Goal: Task Accomplishment & Management: Manage account settings

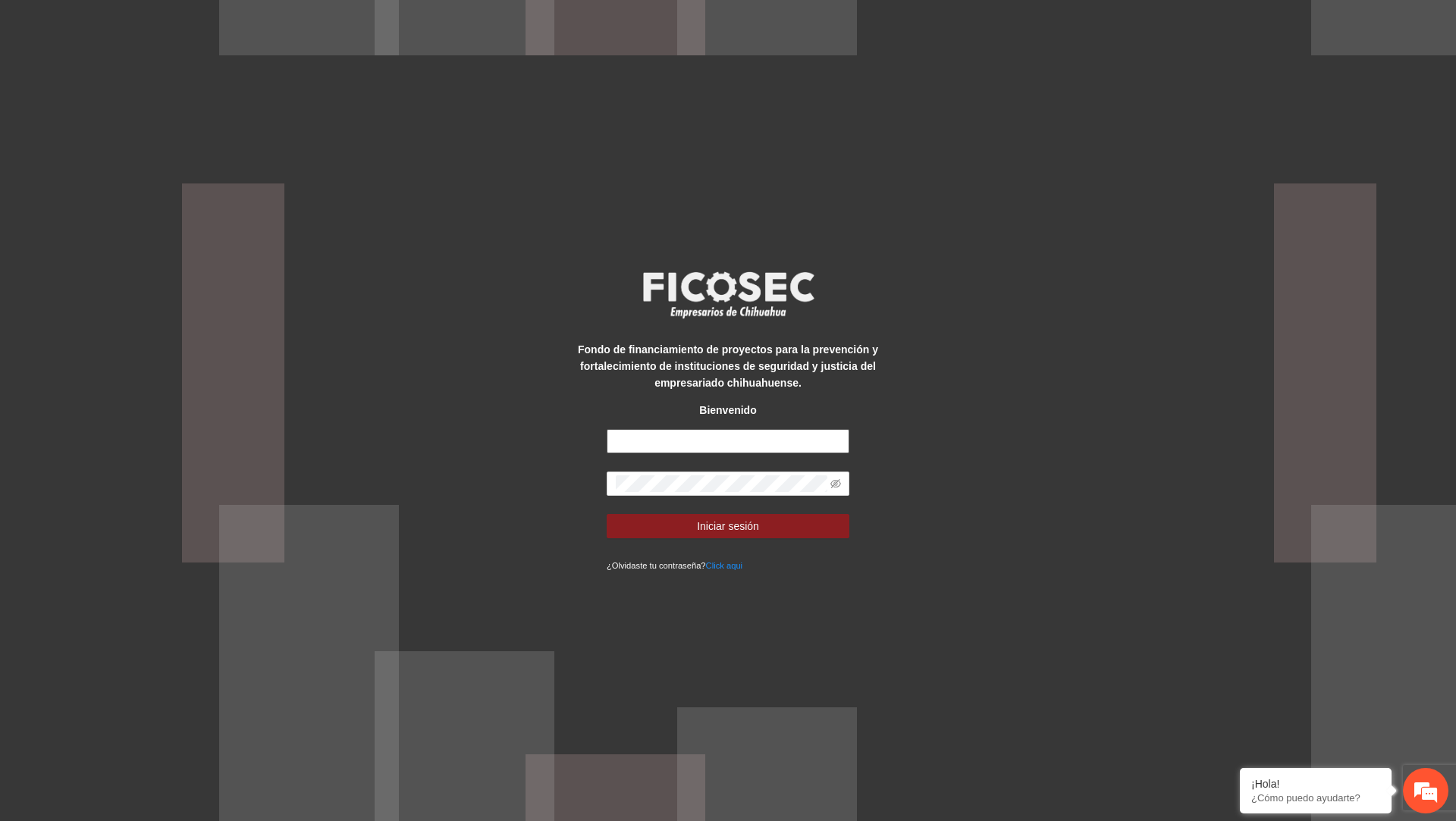
click at [728, 446] on input "text" at bounding box center [728, 442] width 243 height 24
type input "**********"
click at [607, 514] on button "Iniciar sesión" at bounding box center [728, 526] width 243 height 24
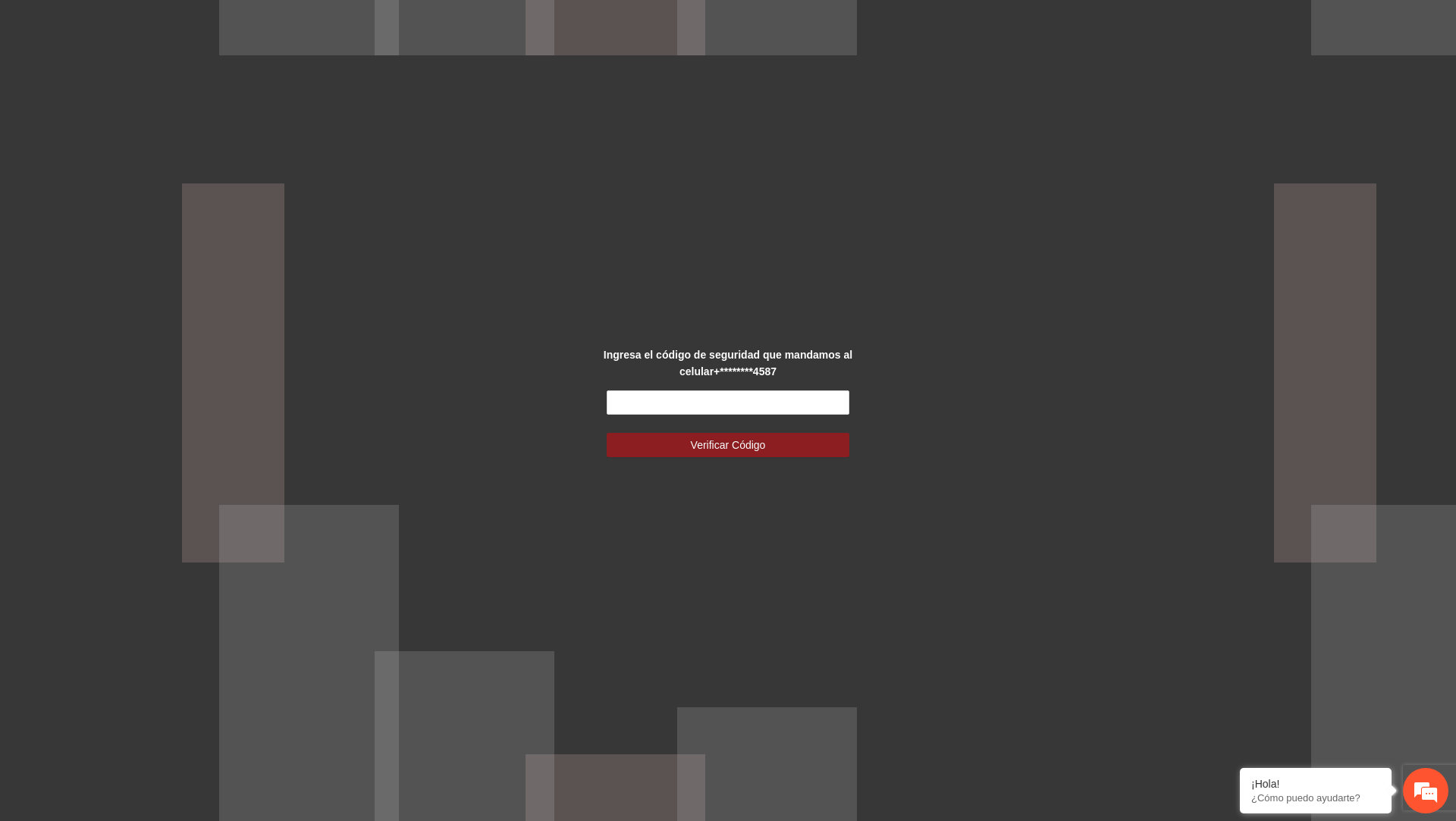
click at [737, 388] on div "Ingresa el código de seguridad que mandamos al celular +********4587 Verificar …" at bounding box center [728, 411] width 303 height 129
click at [735, 391] on input "text" at bounding box center [728, 403] width 243 height 24
type input "*******"
click at [607, 433] on button "Verificar Código" at bounding box center [728, 445] width 243 height 24
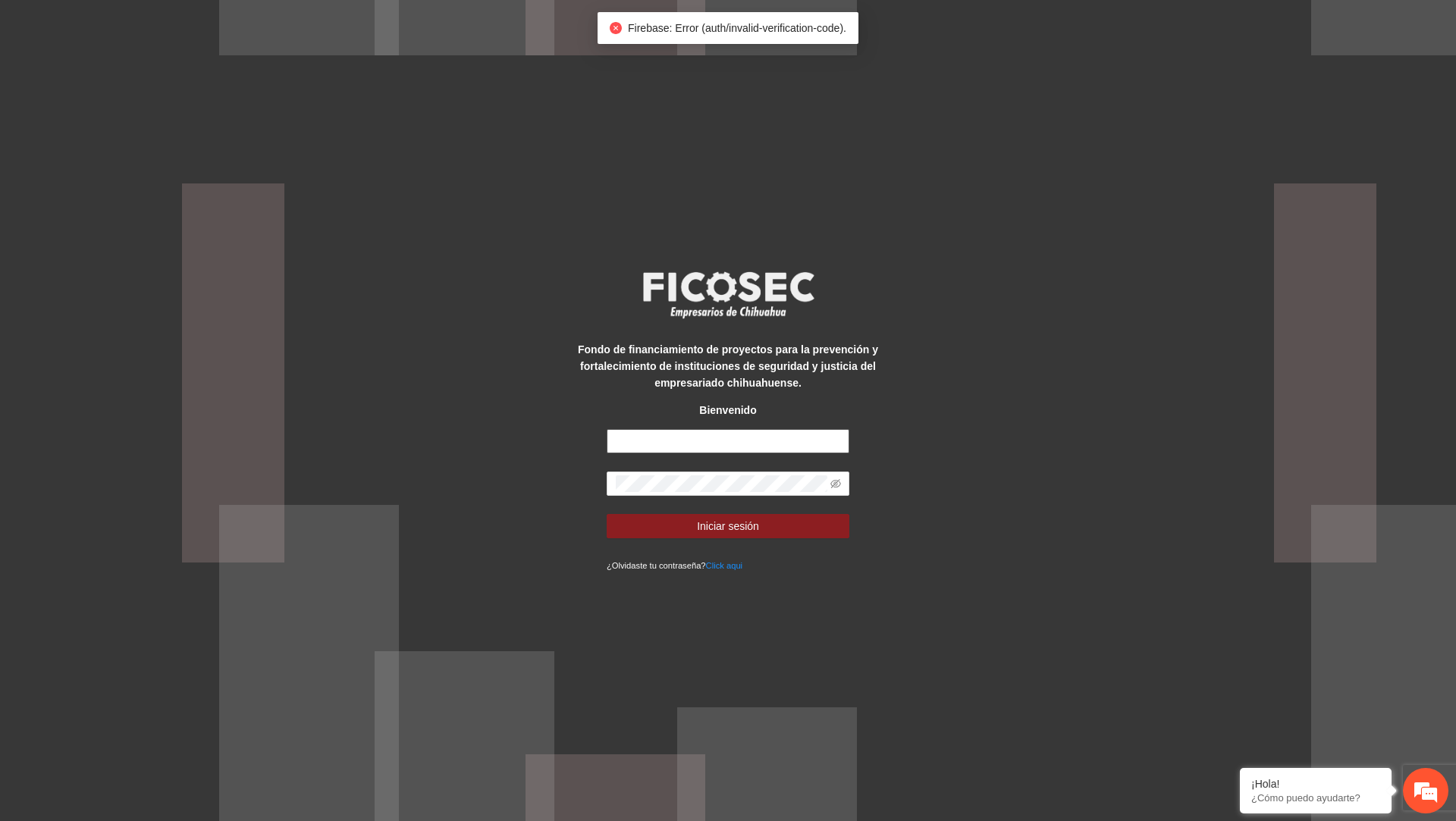
click at [735, 442] on input "text" at bounding box center [728, 442] width 243 height 24
type input "**********"
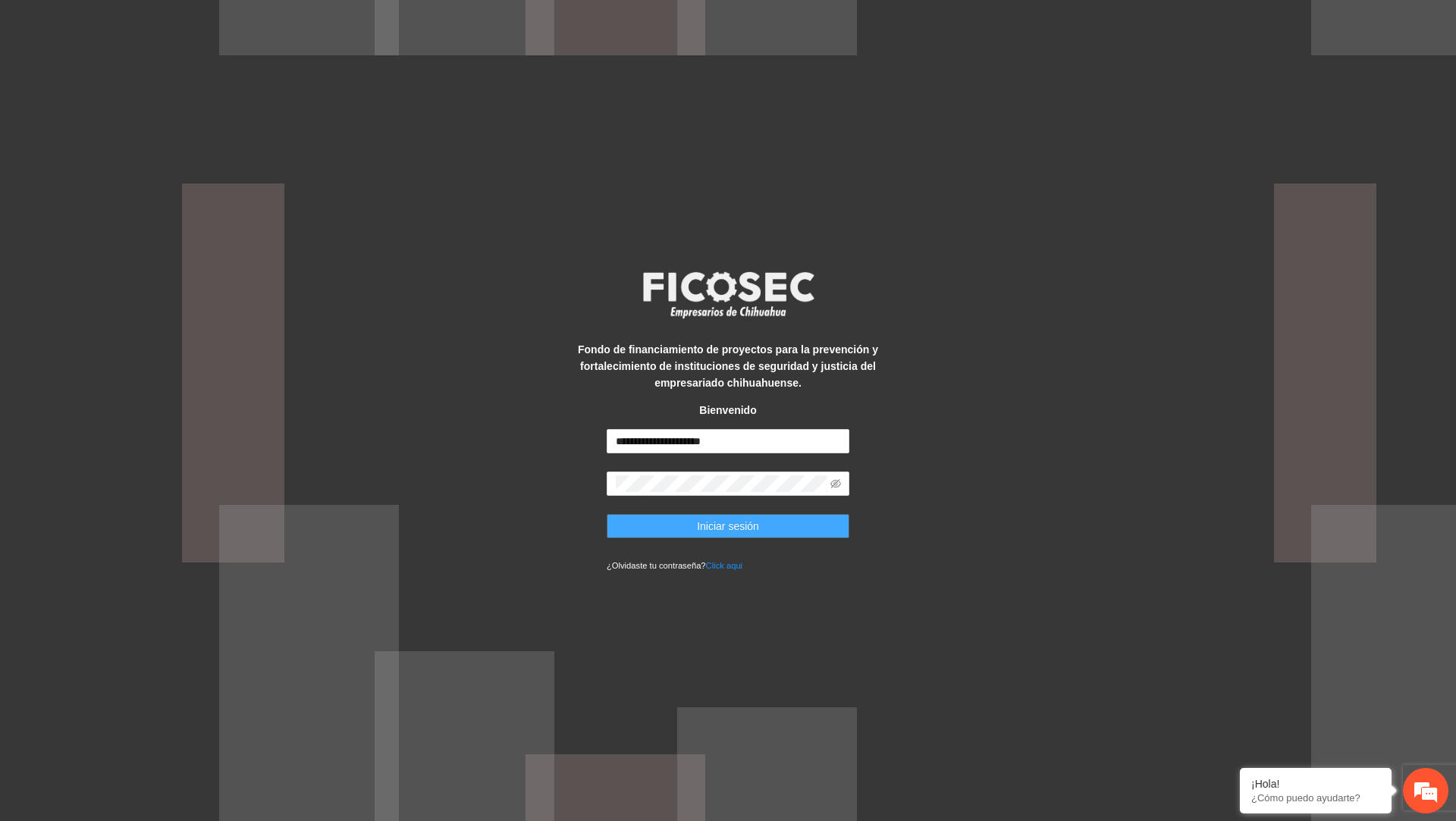
click at [798, 517] on button "Iniciar sesión" at bounding box center [728, 526] width 243 height 24
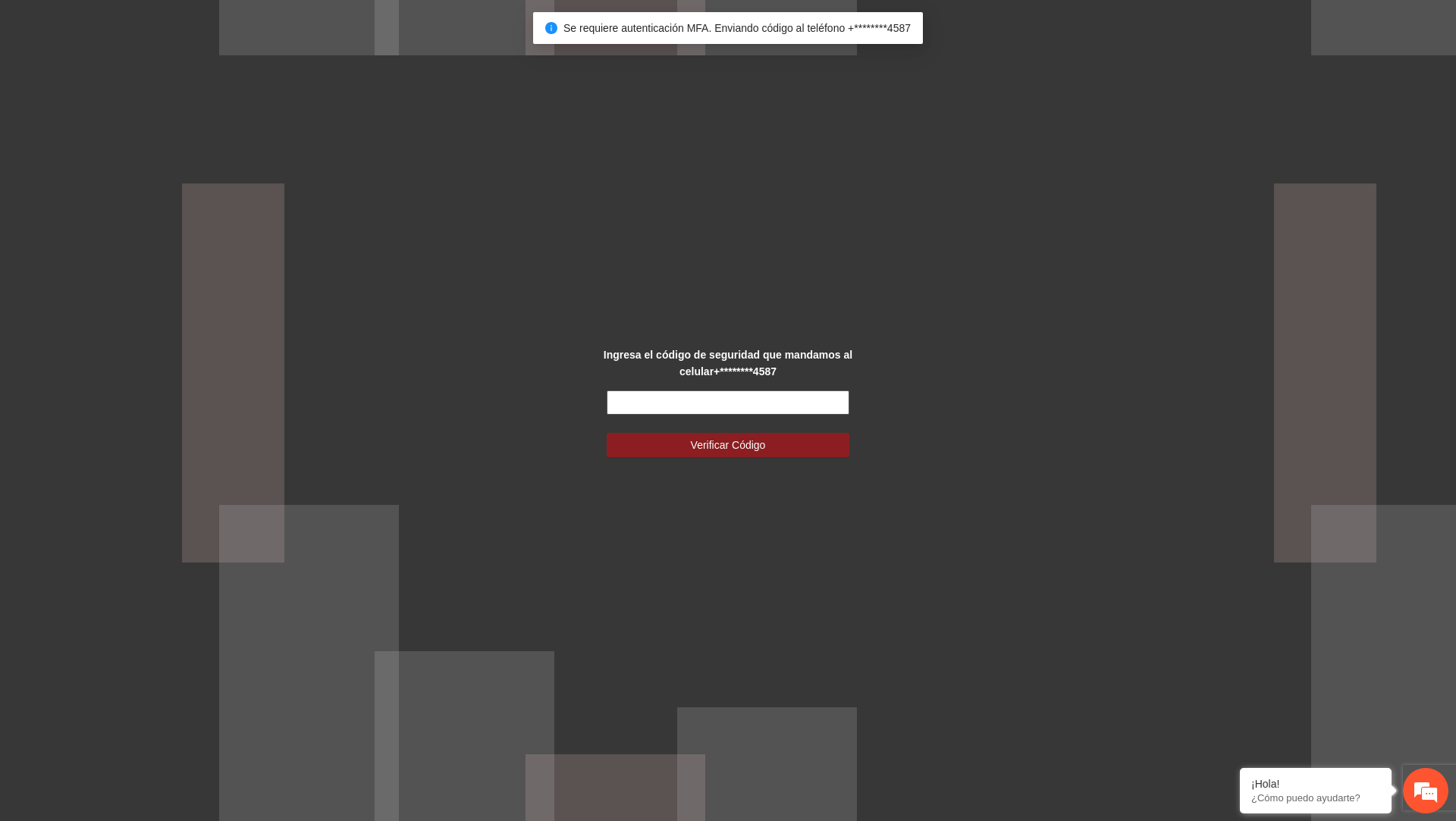
click at [787, 396] on input "text" at bounding box center [728, 403] width 243 height 24
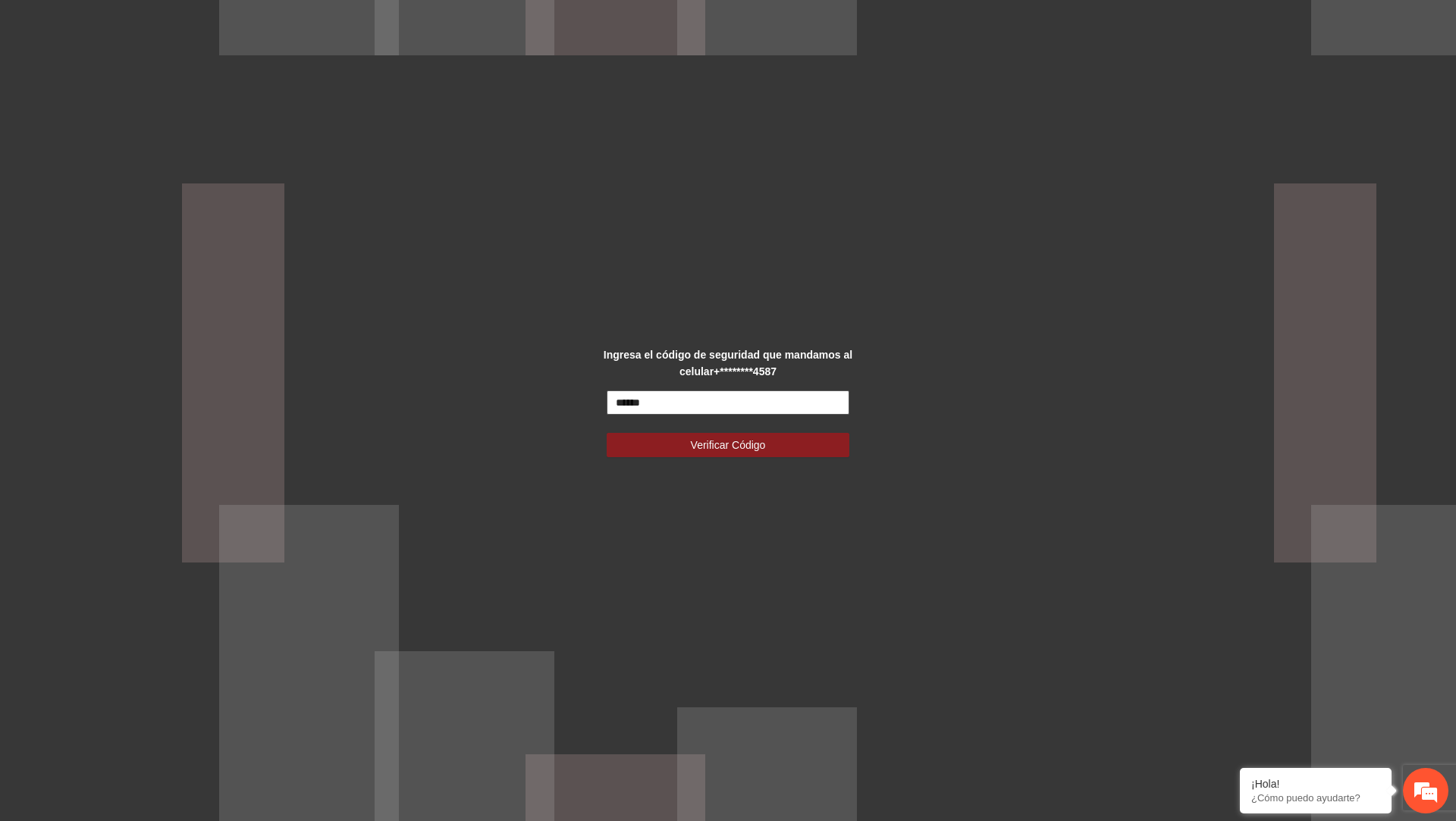
type input "******"
click at [607, 433] on button "Verificar Código" at bounding box center [728, 445] width 243 height 24
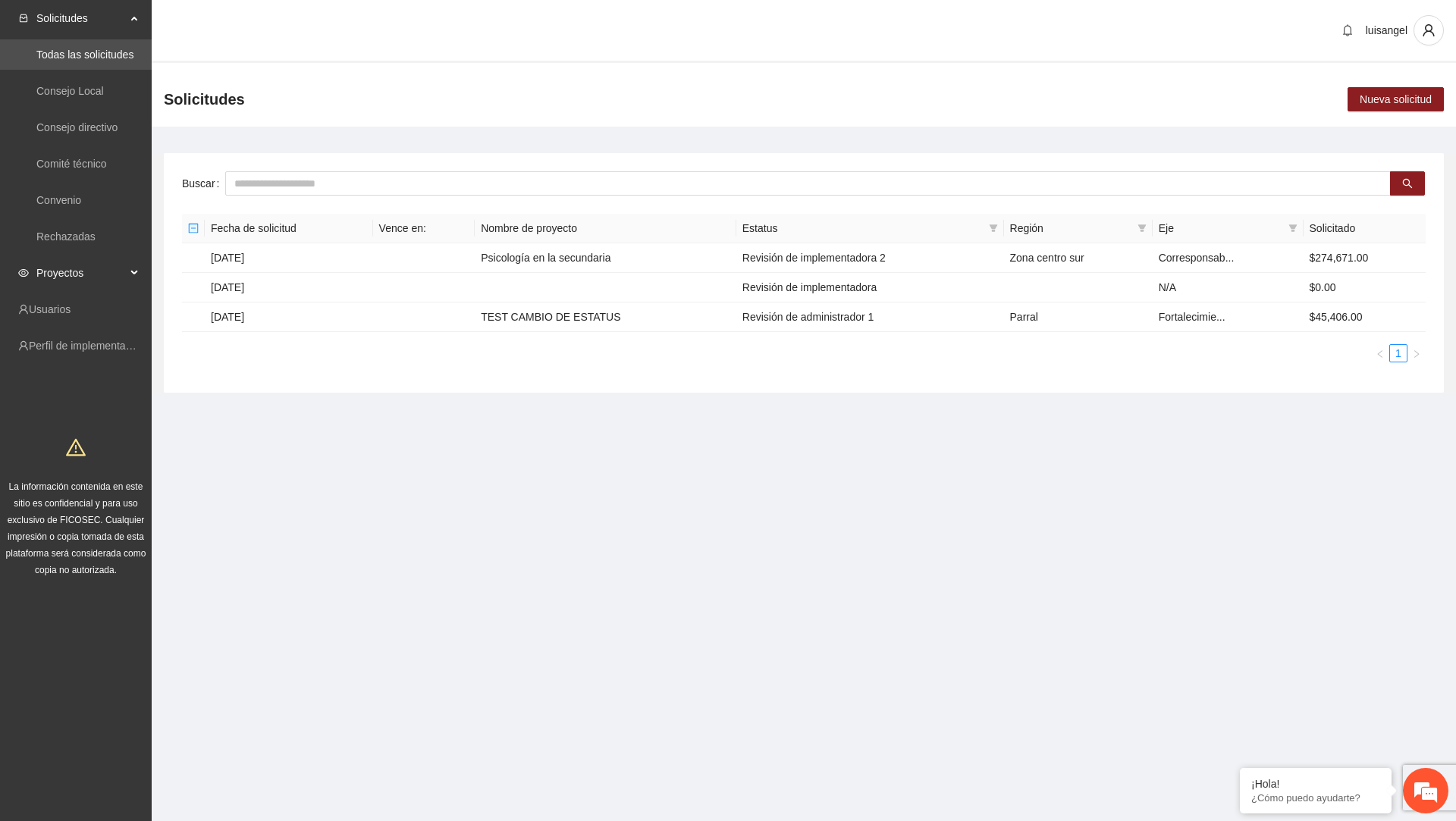
click at [83, 266] on span "Proyectos" at bounding box center [81, 273] width 90 height 31
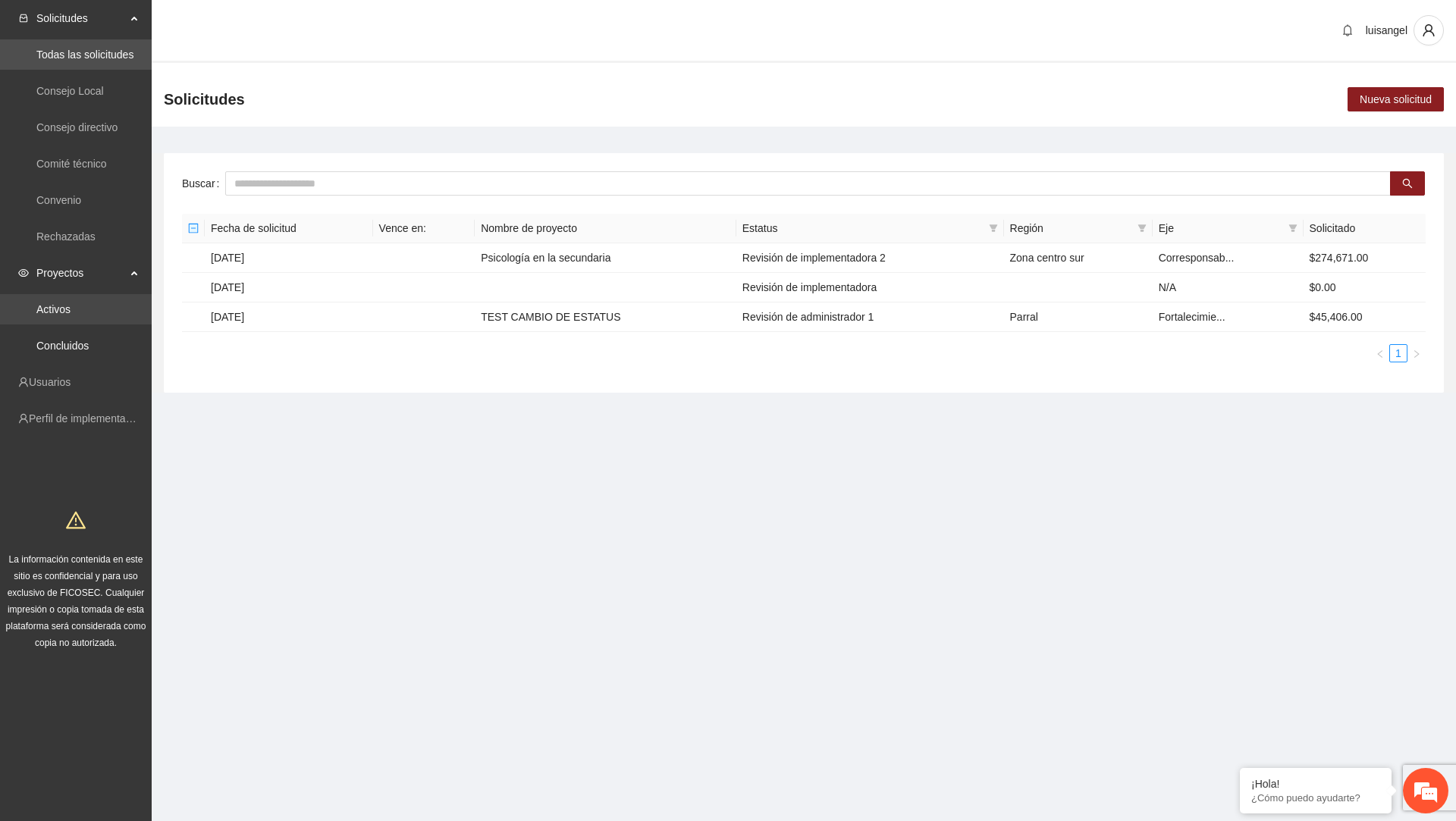
click at [70, 312] on link "Activos" at bounding box center [53, 309] width 34 height 12
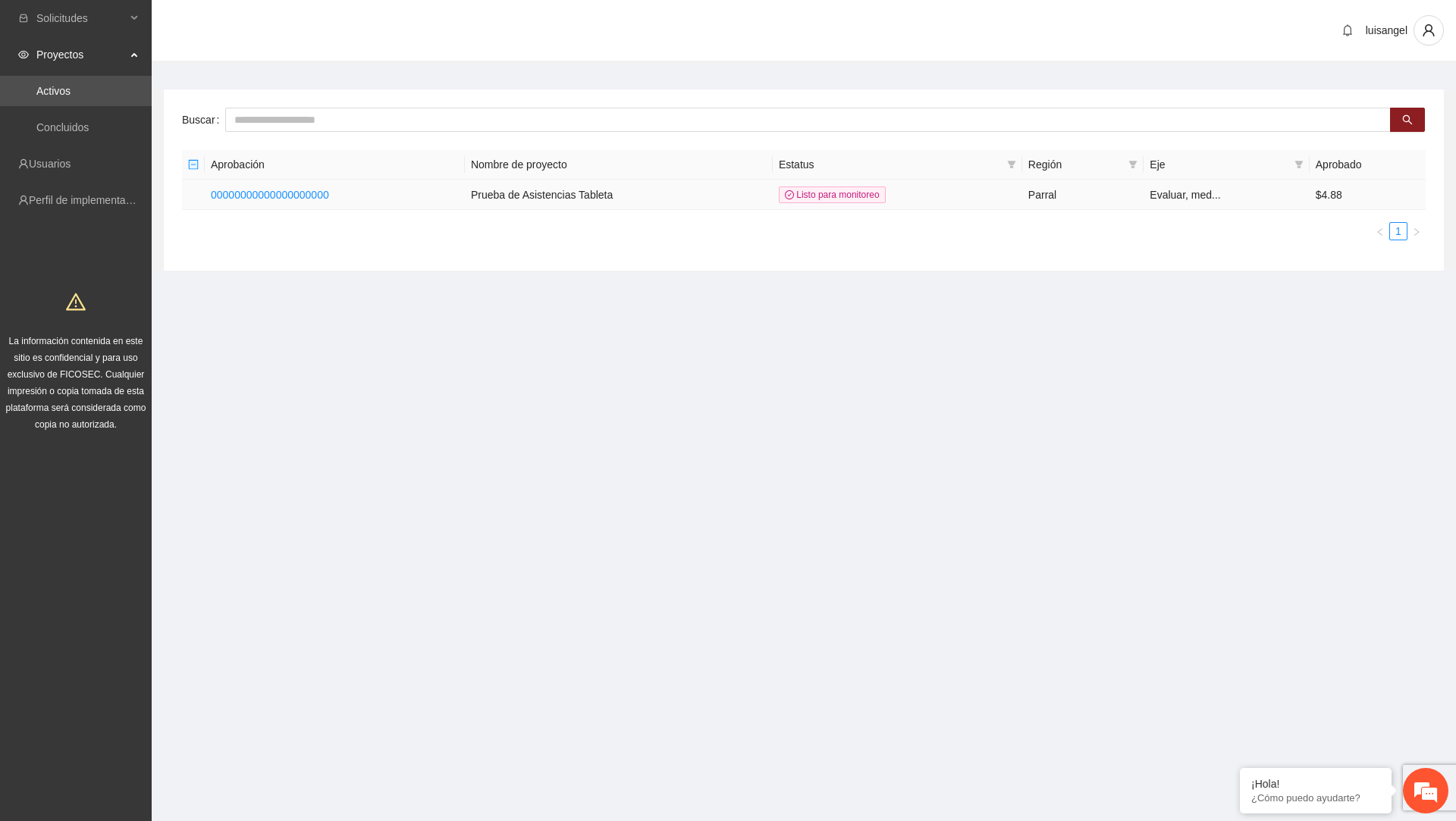
click at [312, 181] on td "00000000000000000000" at bounding box center [335, 195] width 260 height 31
click at [312, 182] on td "00000000000000000000" at bounding box center [335, 195] width 260 height 31
click at [312, 185] on td "00000000000000000000" at bounding box center [335, 195] width 260 height 31
click at [306, 189] on link "00000000000000000000" at bounding box center [270, 195] width 119 height 12
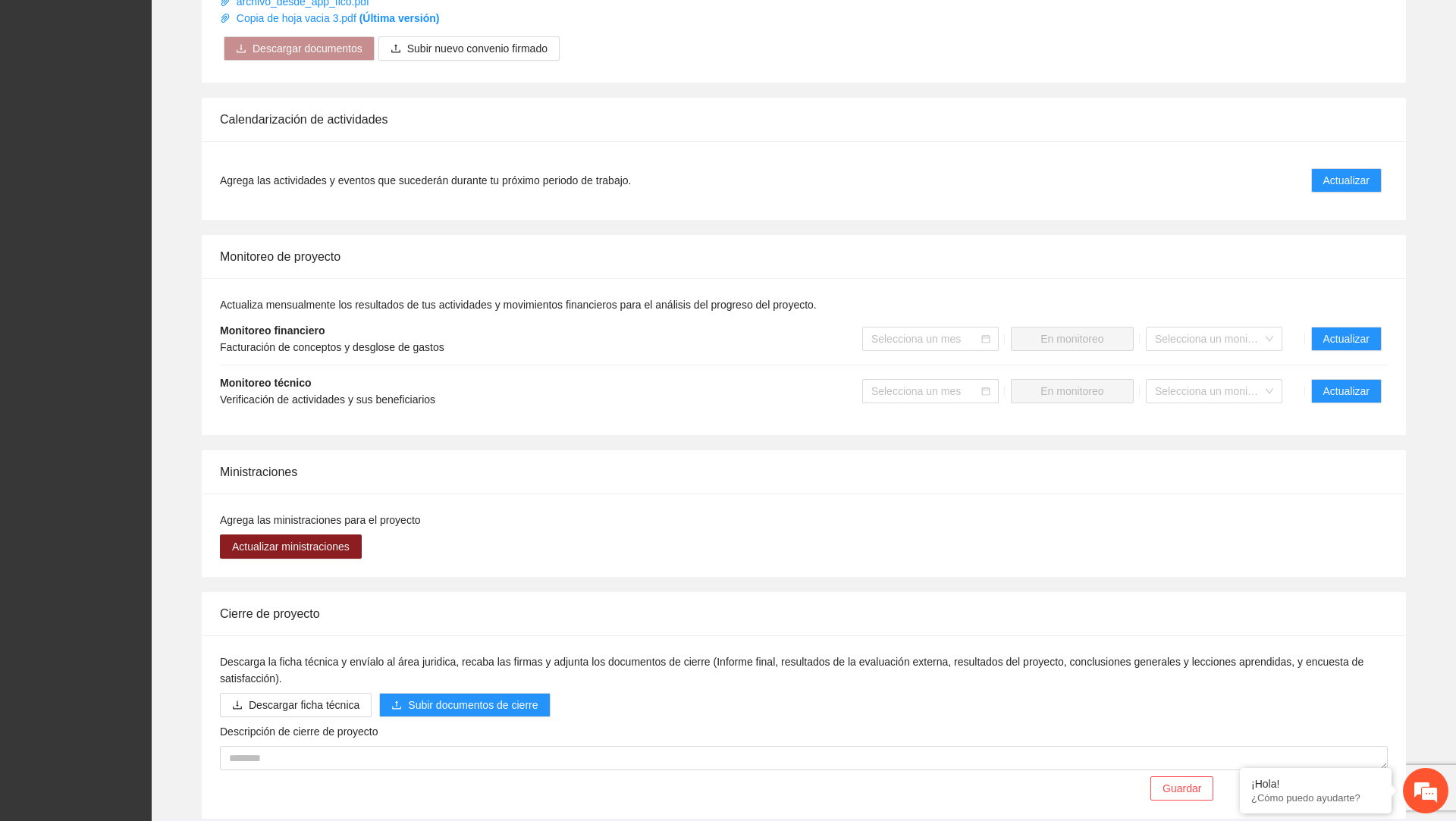
scroll to position [881, 0]
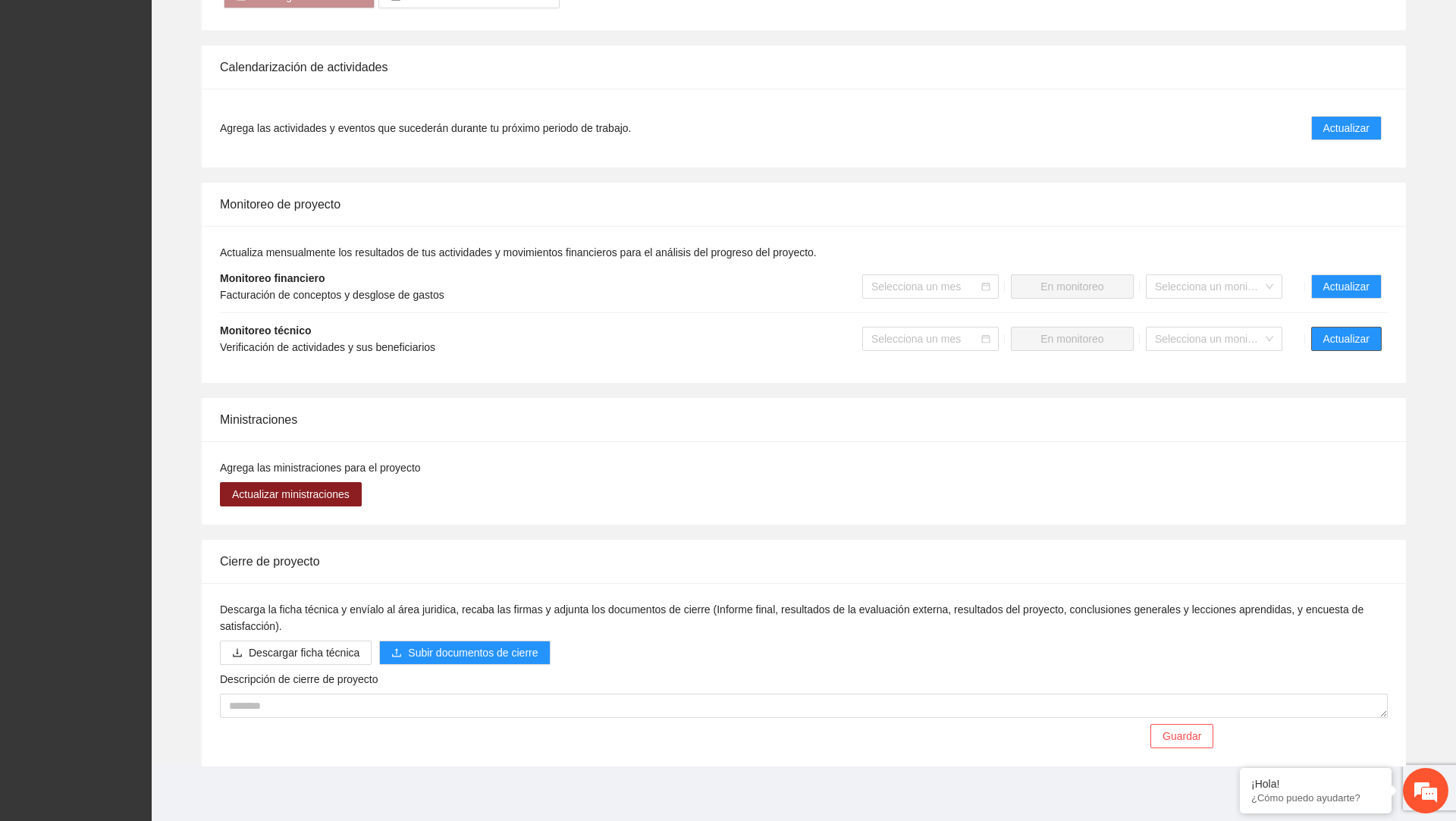
click at [1356, 339] on span "Actualizar" at bounding box center [1345, 339] width 46 height 17
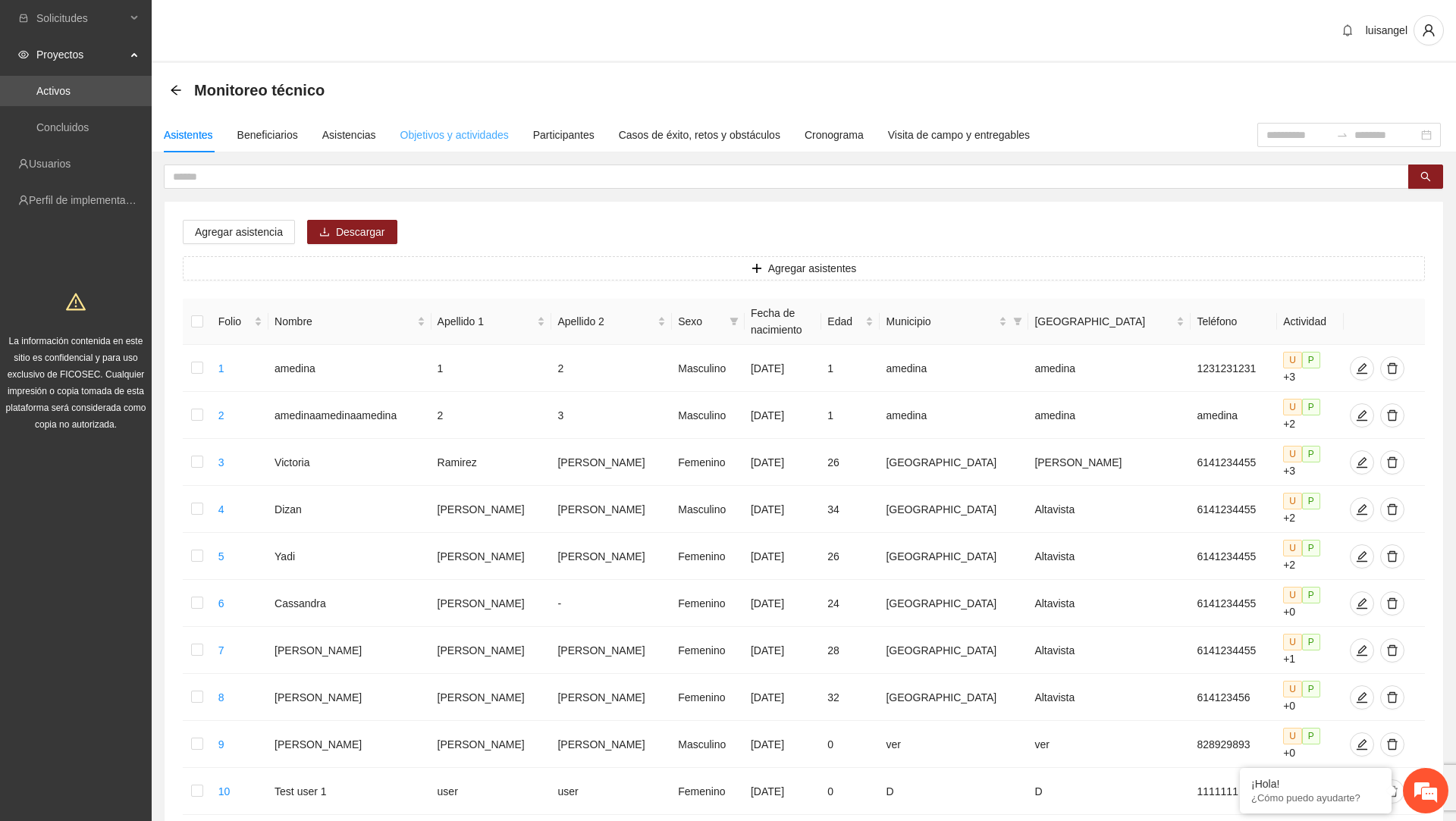
click at [458, 144] on div "Objetivos y actividades" at bounding box center [454, 135] width 108 height 35
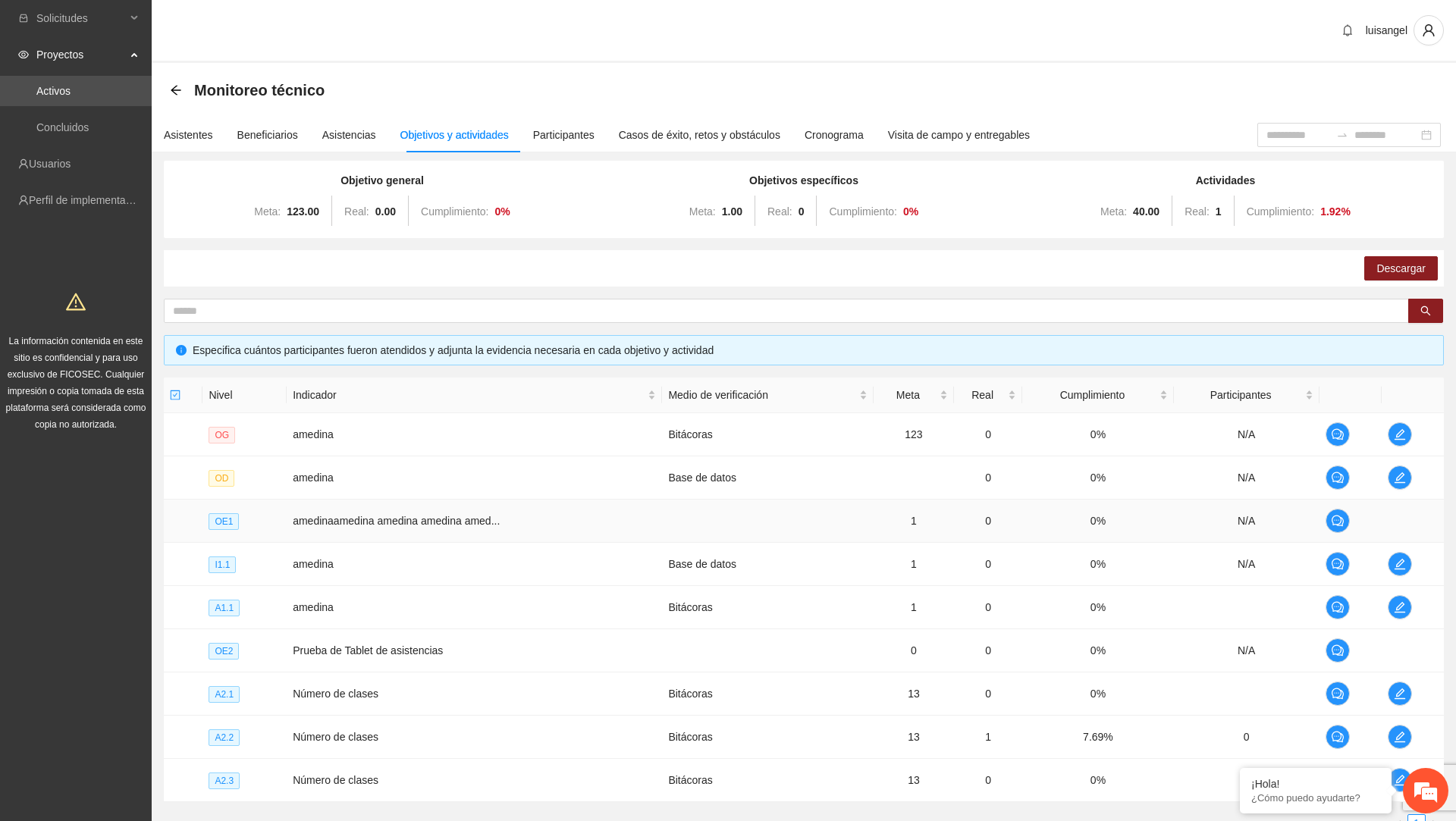
scroll to position [124, 0]
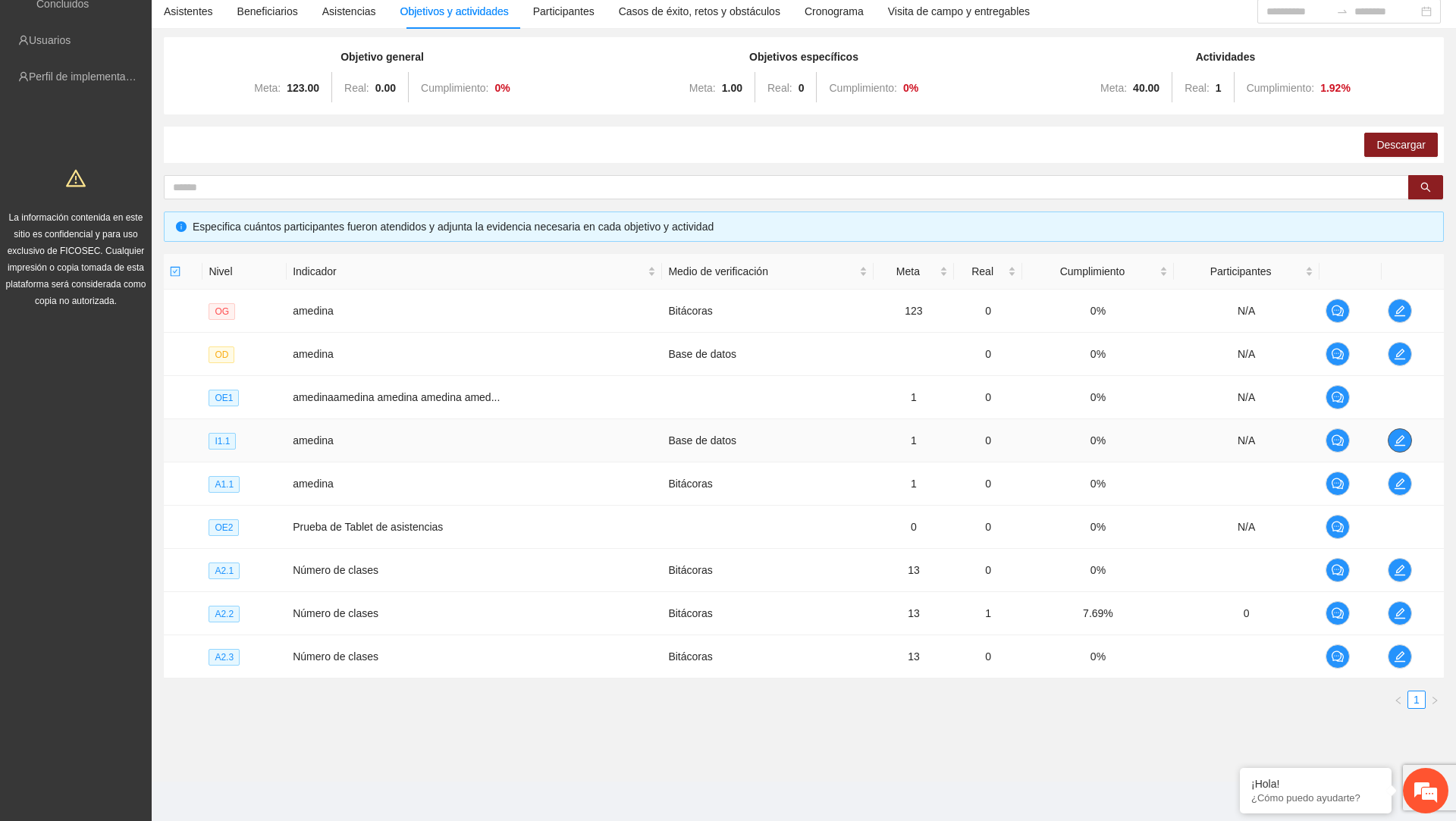
click at [1404, 440] on icon "edit" at bounding box center [1400, 440] width 12 height 12
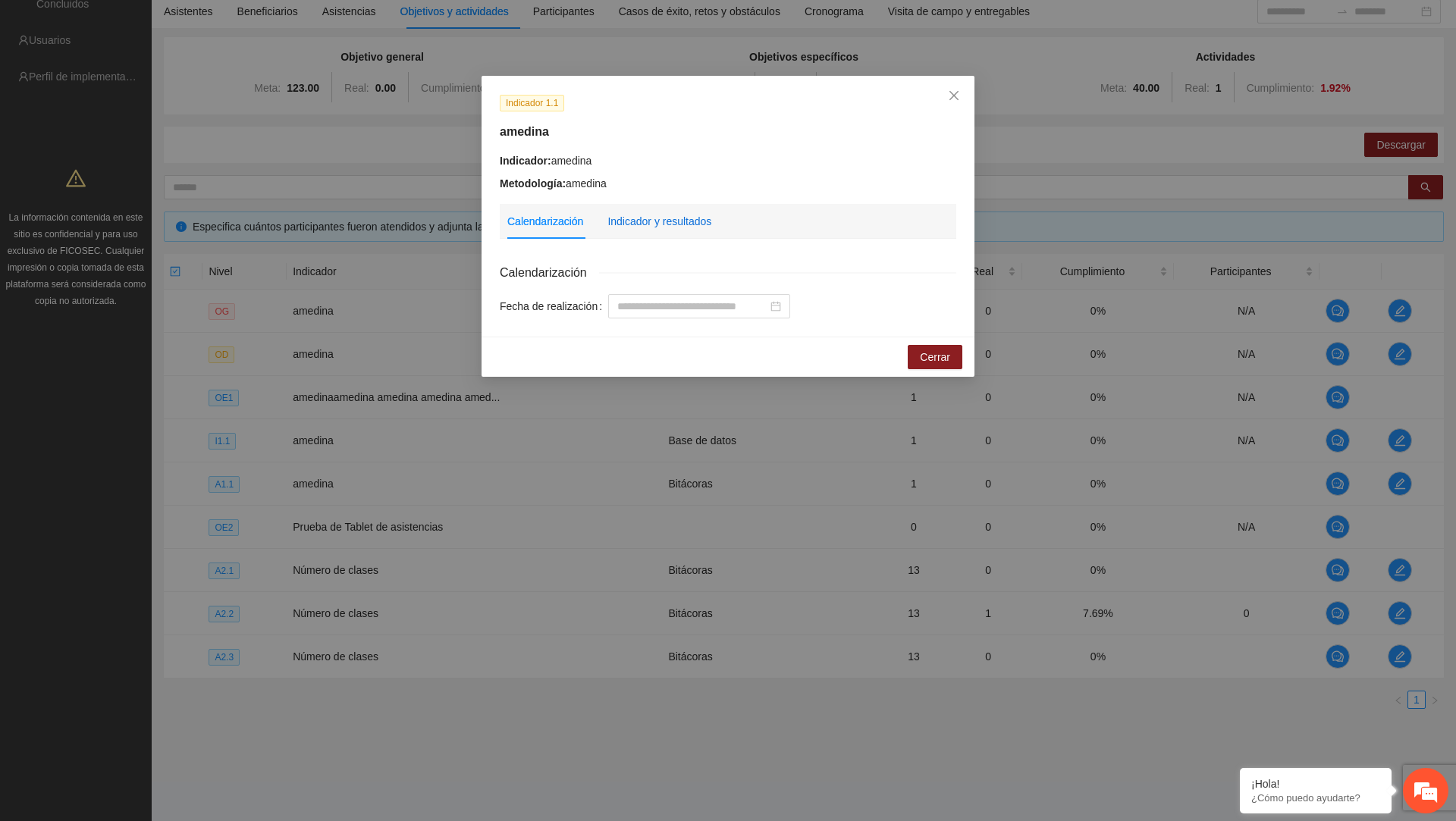
click at [695, 226] on div "Indicador y resultados" at bounding box center [659, 221] width 104 height 17
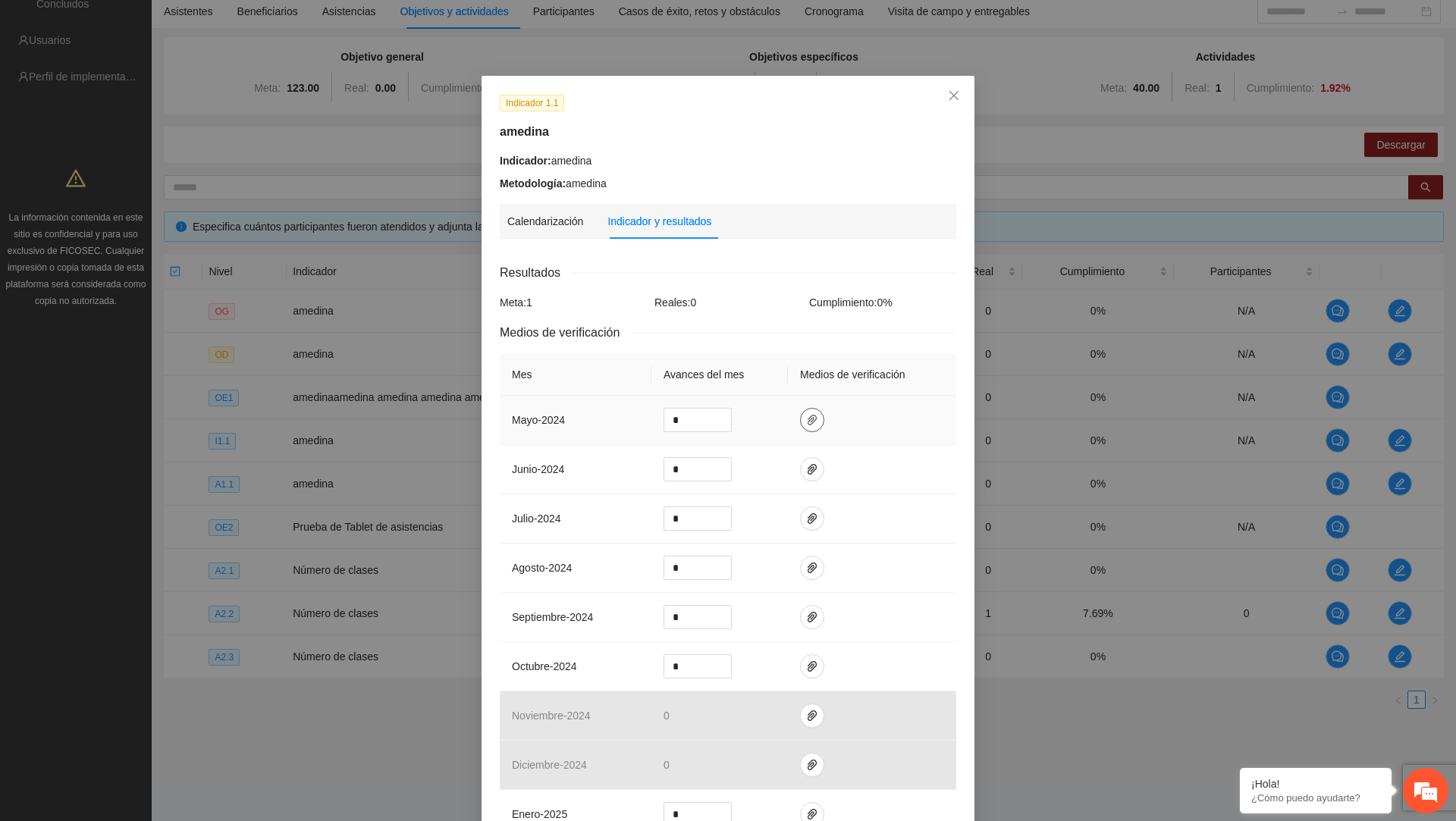
click at [810, 426] on button "button" at bounding box center [812, 420] width 24 height 24
click at [788, 351] on span "Adjuntar documento" at bounding box center [772, 350] width 94 height 17
click at [822, 170] on div "Indicador: amedina Metodología: amedina" at bounding box center [728, 172] width 457 height 40
click at [953, 98] on icon "close" at bounding box center [953, 95] width 12 height 12
